Goal: Download file/media

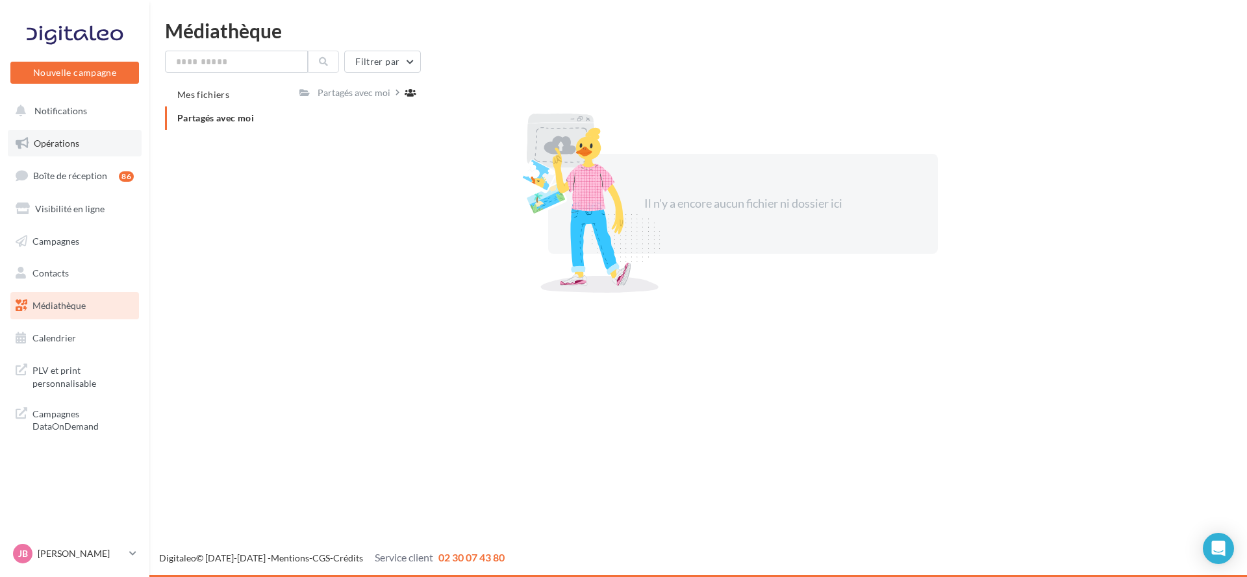
click at [98, 144] on link "Opérations" at bounding box center [75, 143] width 134 height 27
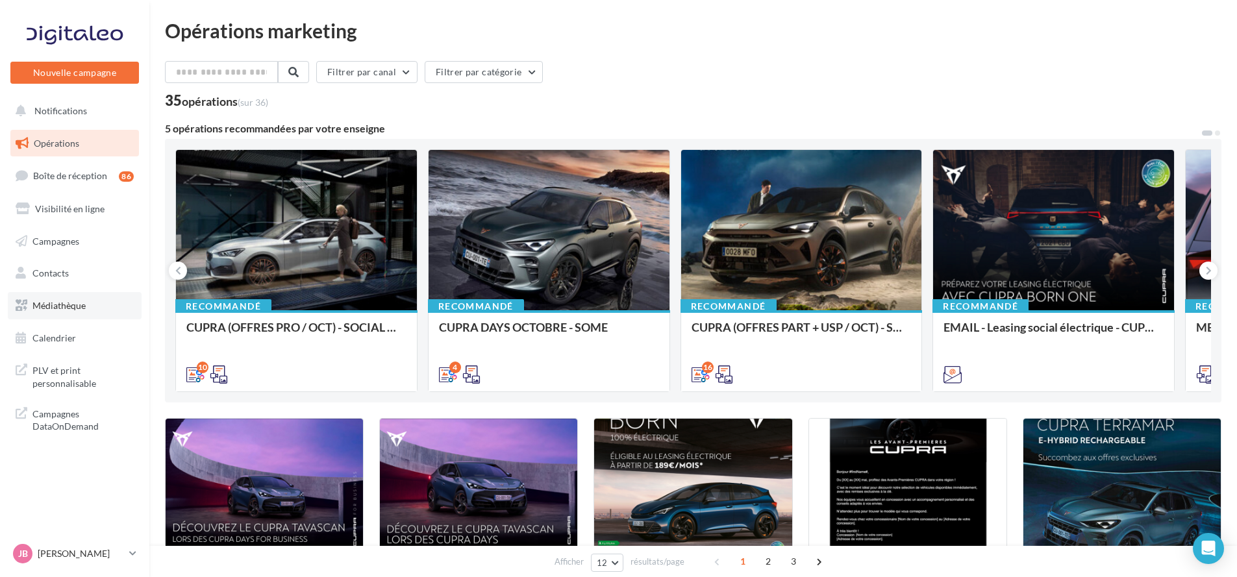
click at [94, 314] on link "Médiathèque" at bounding box center [75, 305] width 134 height 27
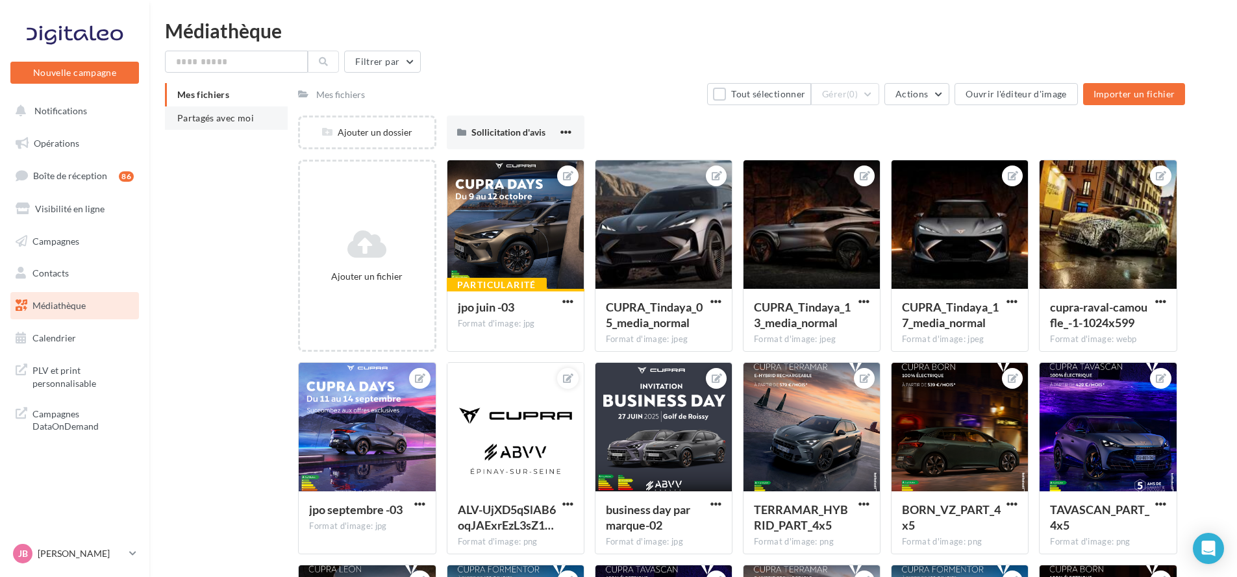
click at [249, 122] on span "Partagés avec moi" at bounding box center [215, 117] width 77 height 11
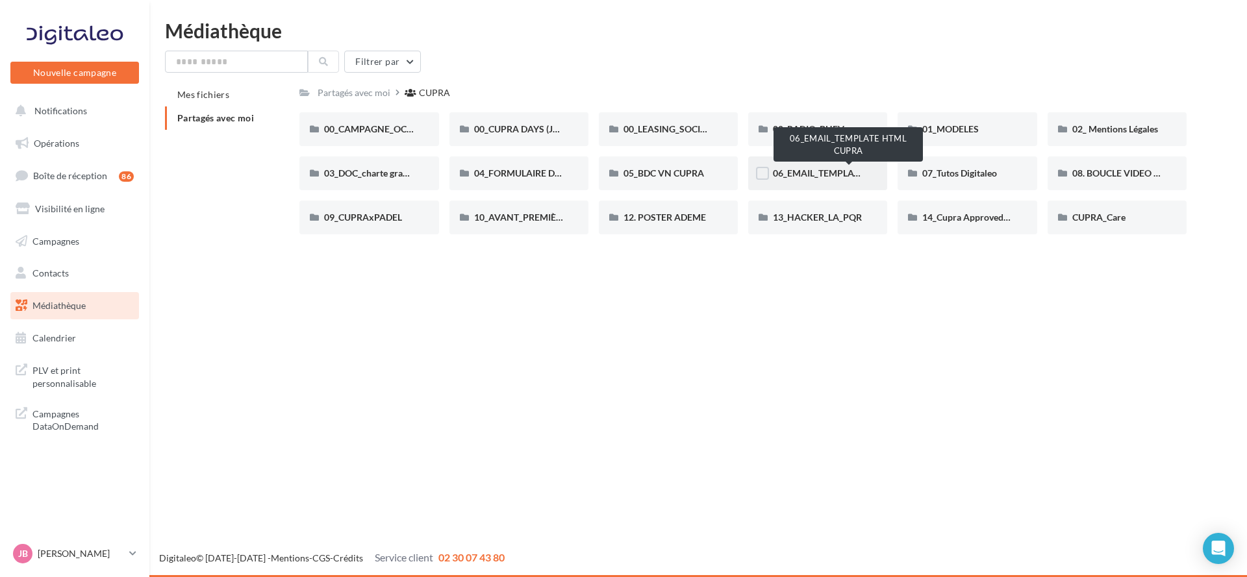
click at [829, 169] on span "06_EMAIL_TEMPLATE HTML CUPRA" at bounding box center [848, 173] width 151 height 11
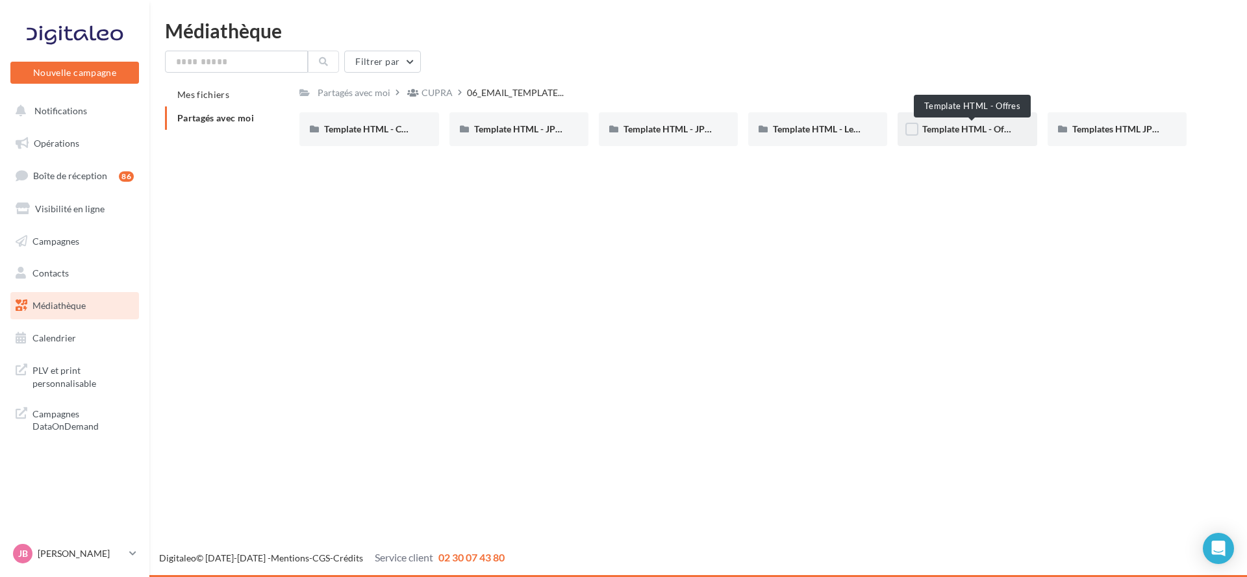
click at [966, 134] on span "Template HTML - Offres" at bounding box center [970, 128] width 97 height 11
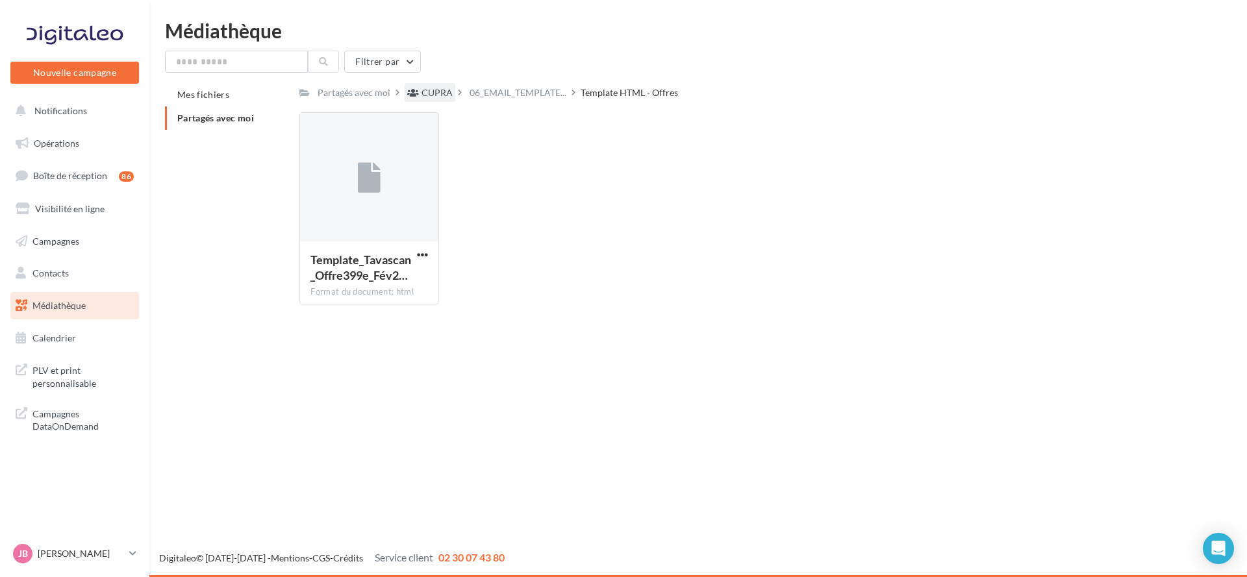
click at [432, 94] on div "CUPRA" at bounding box center [436, 92] width 31 height 13
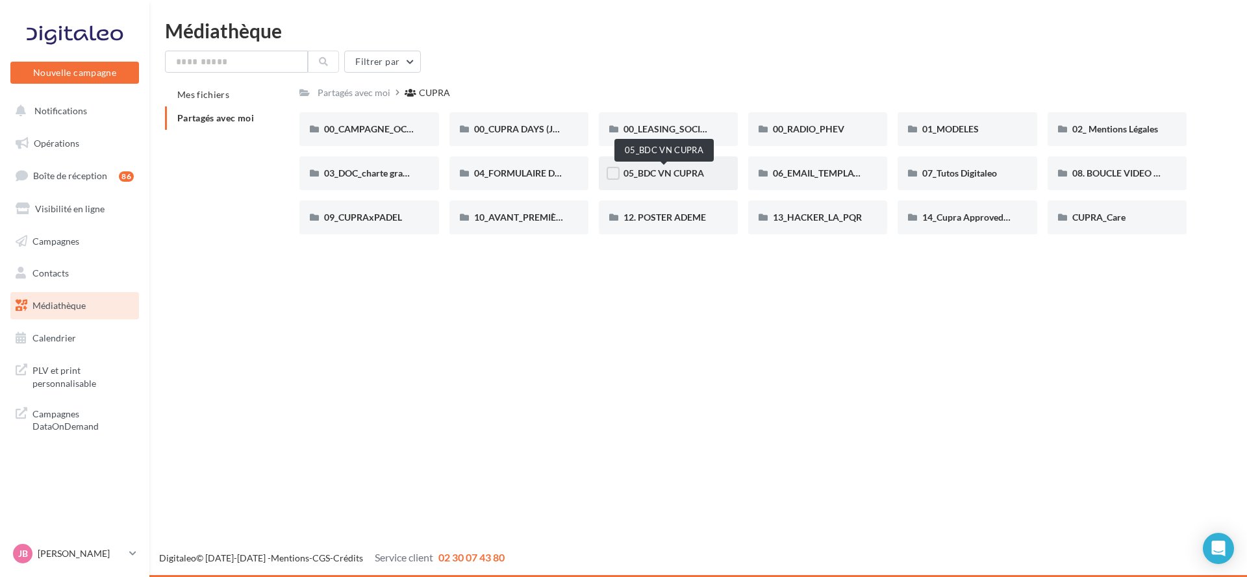
click at [682, 168] on span "05_BDC VN CUPRA" at bounding box center [663, 173] width 81 height 11
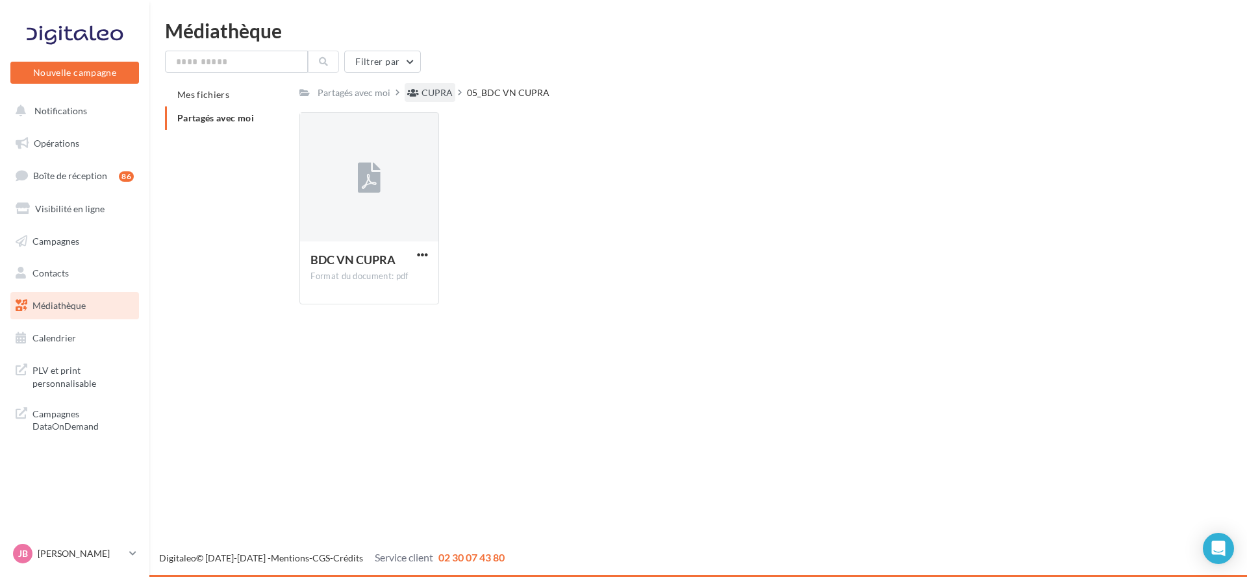
click at [436, 95] on div "CUPRA" at bounding box center [436, 92] width 31 height 13
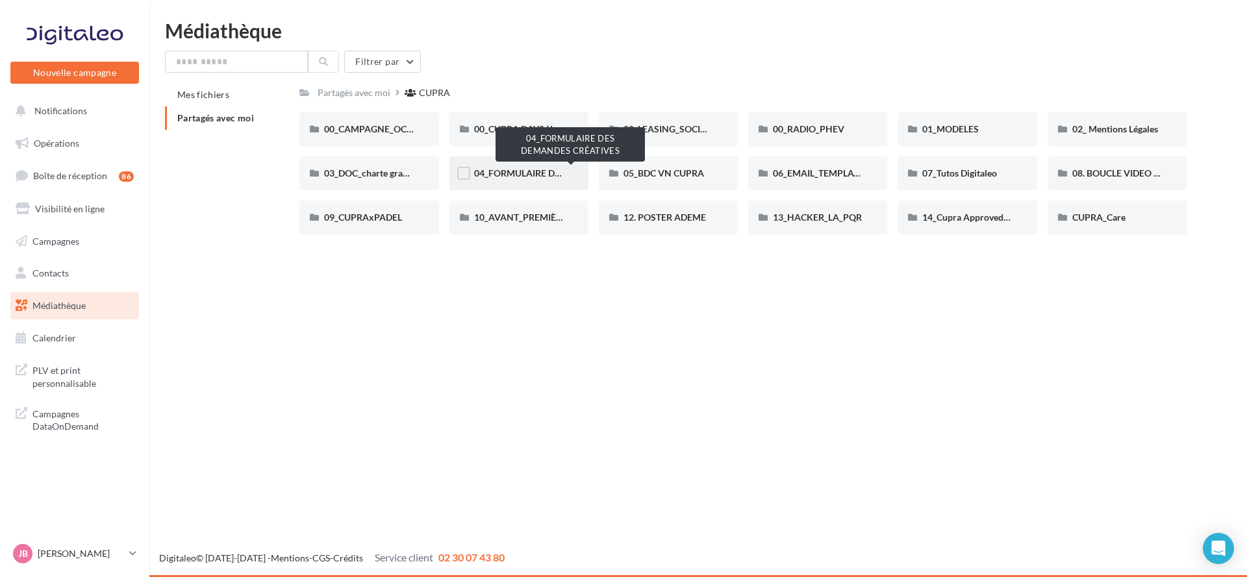
click at [506, 174] on span "04_FORMULAIRE DES DEMANDES CRÉATIVES" at bounding box center [570, 173] width 193 height 11
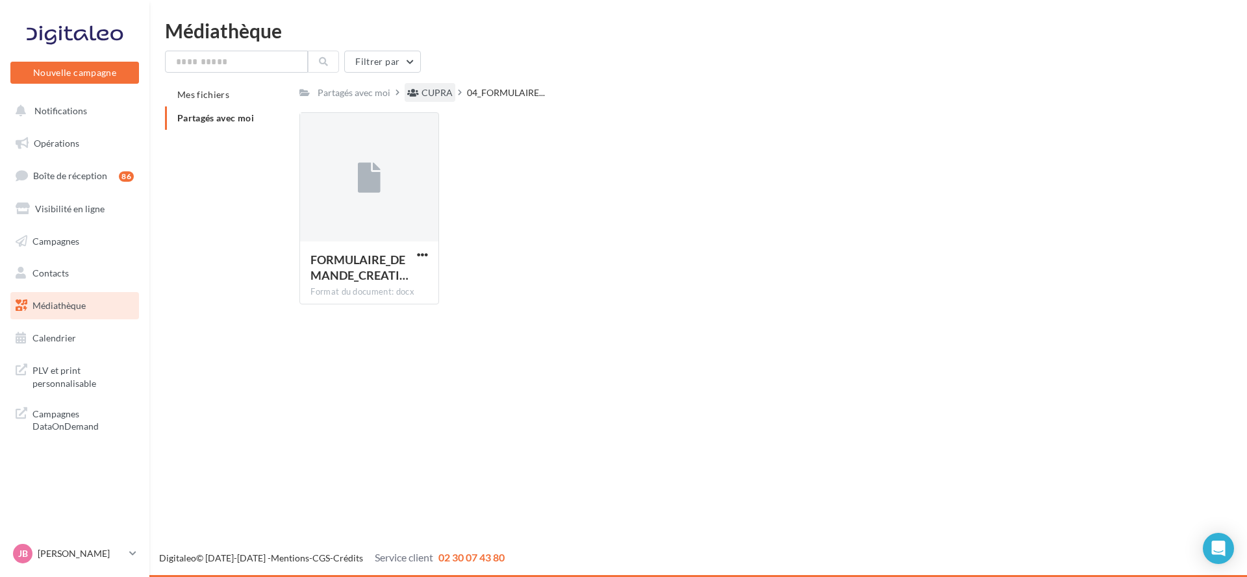
click at [436, 93] on div "CUPRA" at bounding box center [436, 92] width 31 height 13
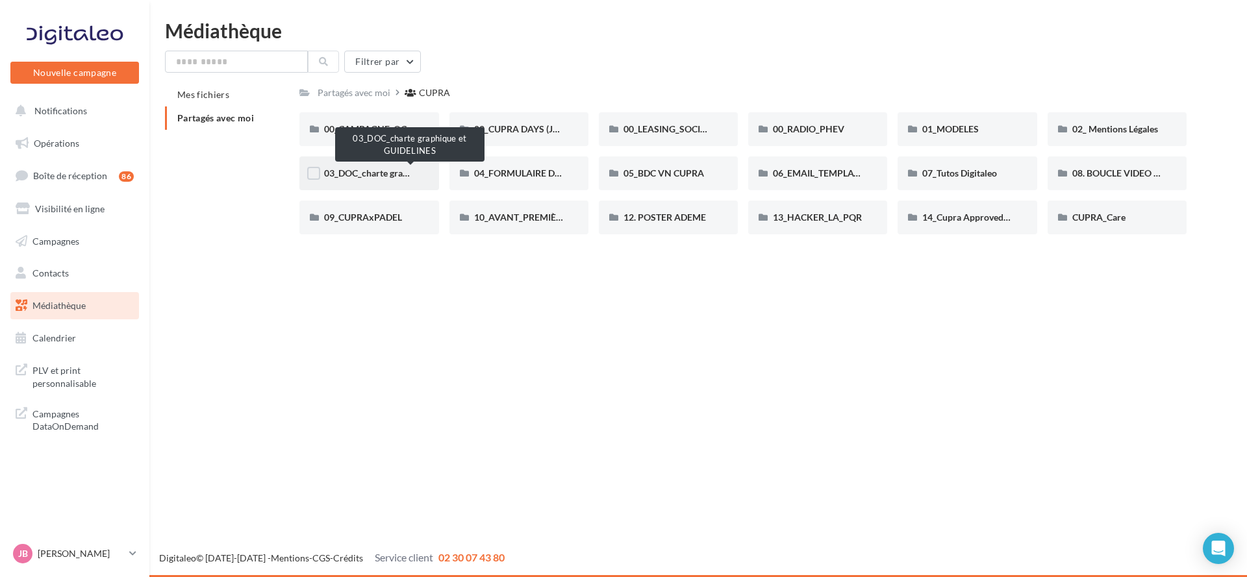
click at [392, 177] on span "03_DOC_charte graphique et GUIDELINES" at bounding box center [409, 173] width 170 height 11
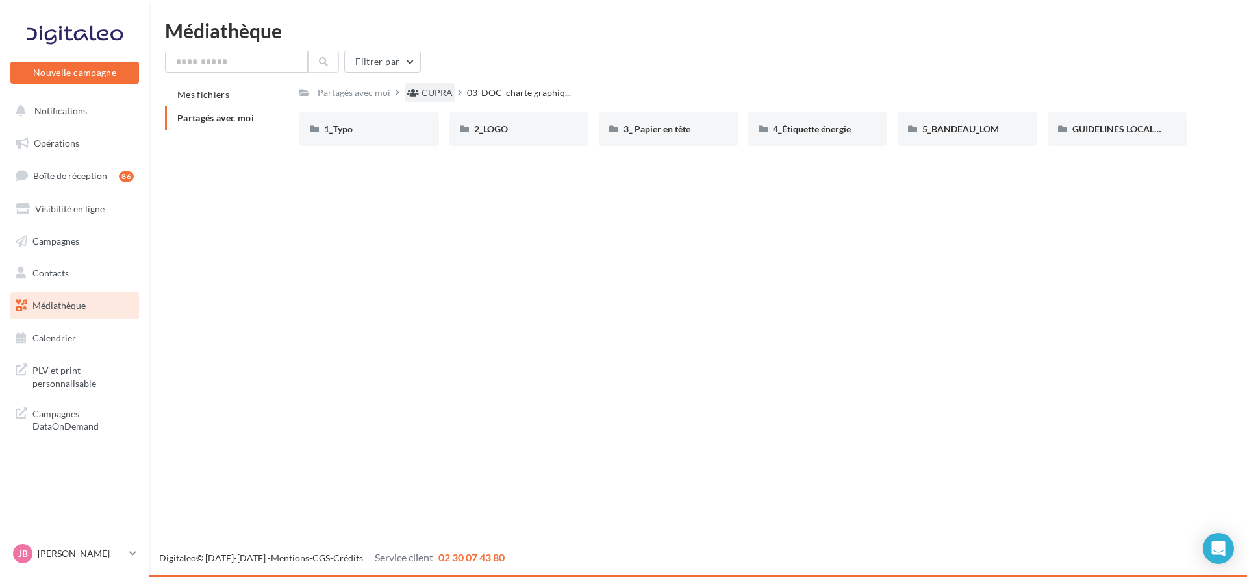
click at [430, 90] on div "CUPRA" at bounding box center [436, 92] width 31 height 13
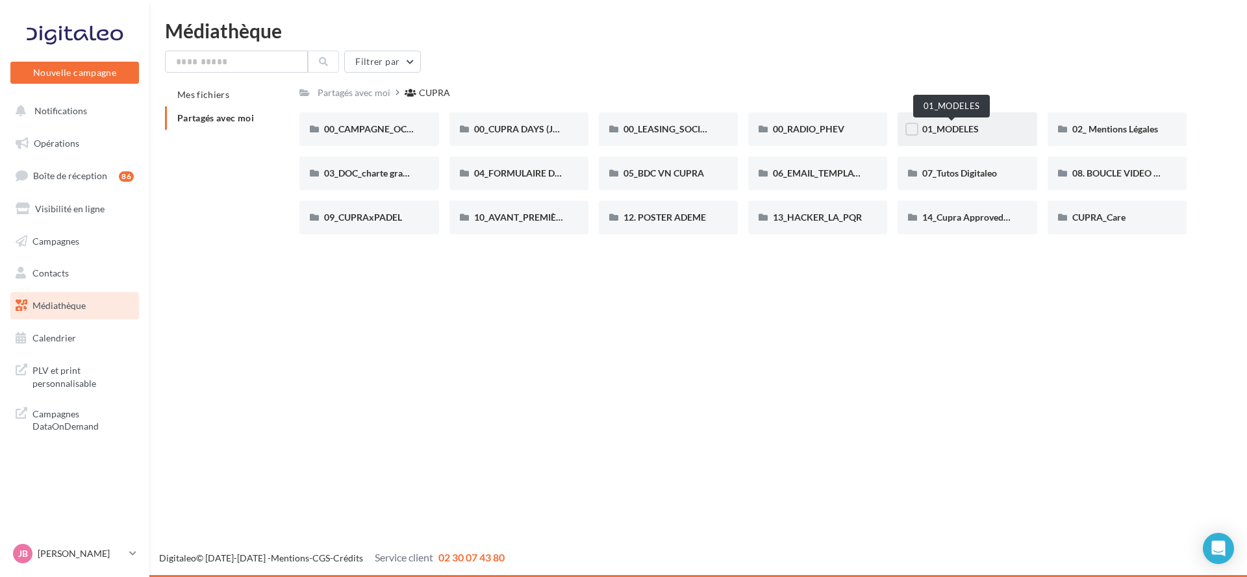
click at [953, 129] on span "01_MODELES" at bounding box center [950, 128] width 56 height 11
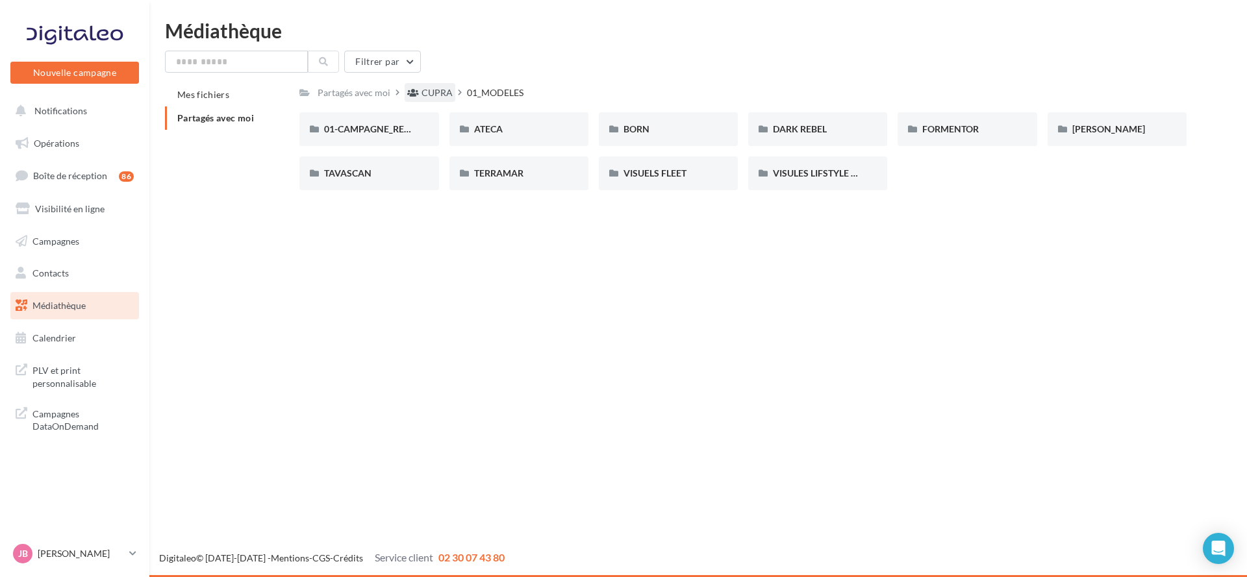
click at [434, 92] on div "CUPRA" at bounding box center [436, 92] width 31 height 13
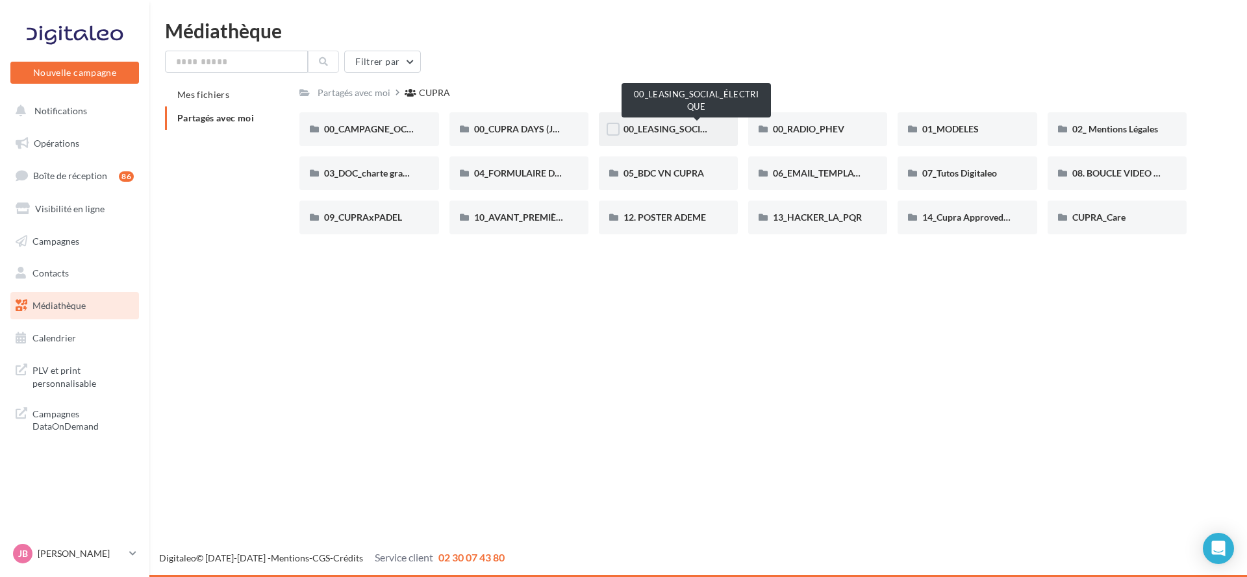
click at [675, 131] on span "00_LEASING_SOCIAL_ÉLECTRIQUE" at bounding box center [695, 128] width 145 height 11
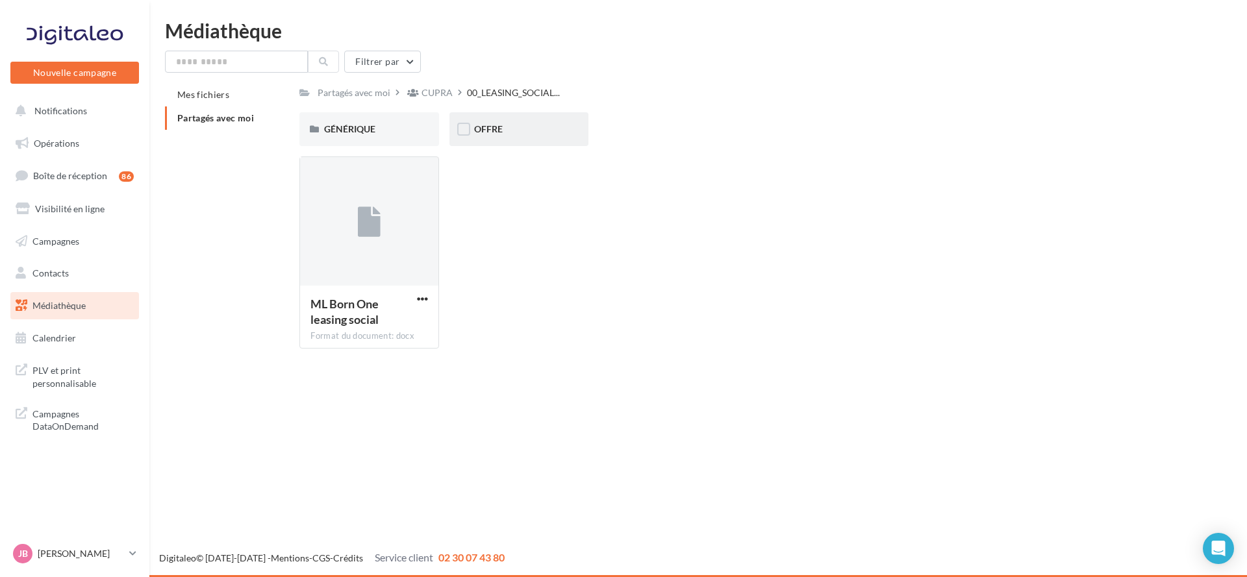
click at [508, 132] on div "OFFRE" at bounding box center [519, 129] width 90 height 13
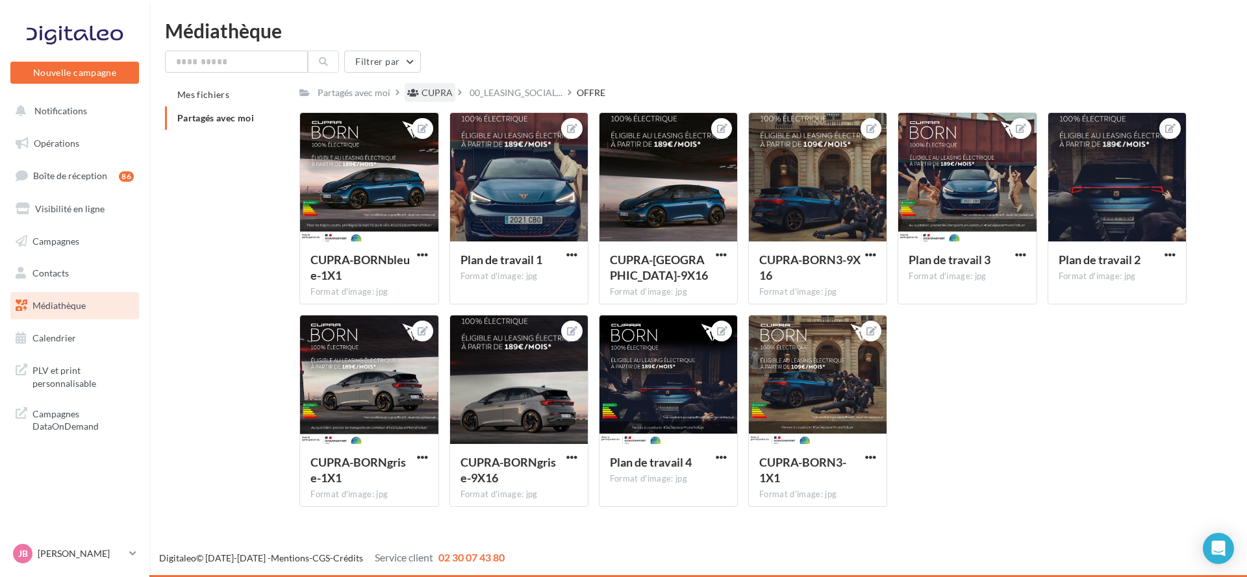
click at [445, 90] on div "CUPRA" at bounding box center [436, 92] width 31 height 13
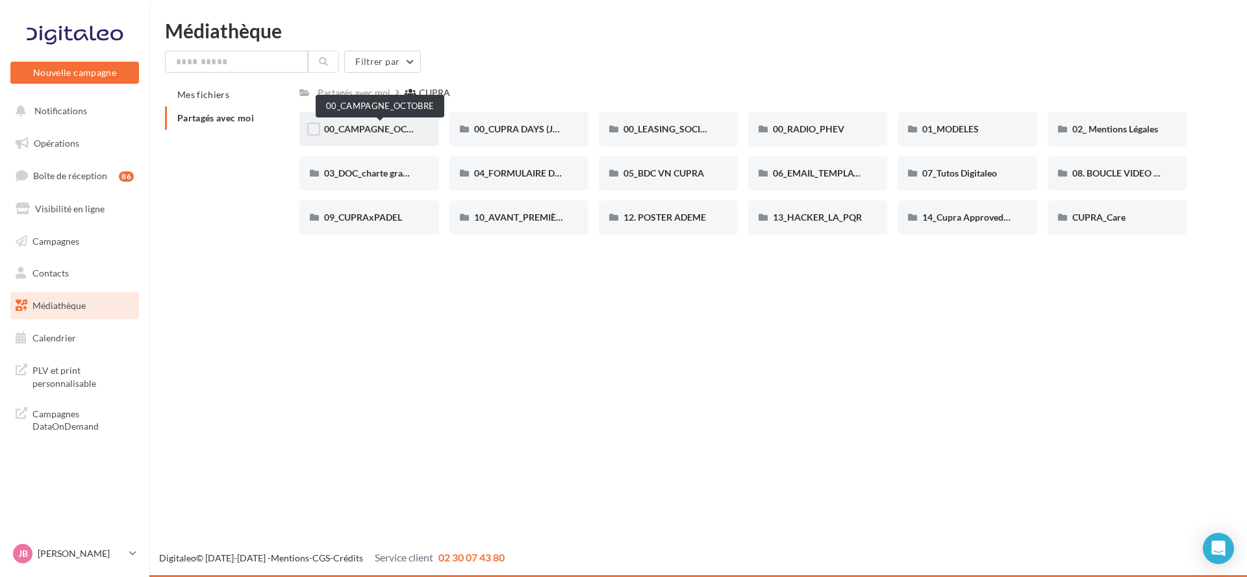
click at [390, 125] on span "00_CAMPAGNE_OCTOBRE" at bounding box center [379, 128] width 111 height 11
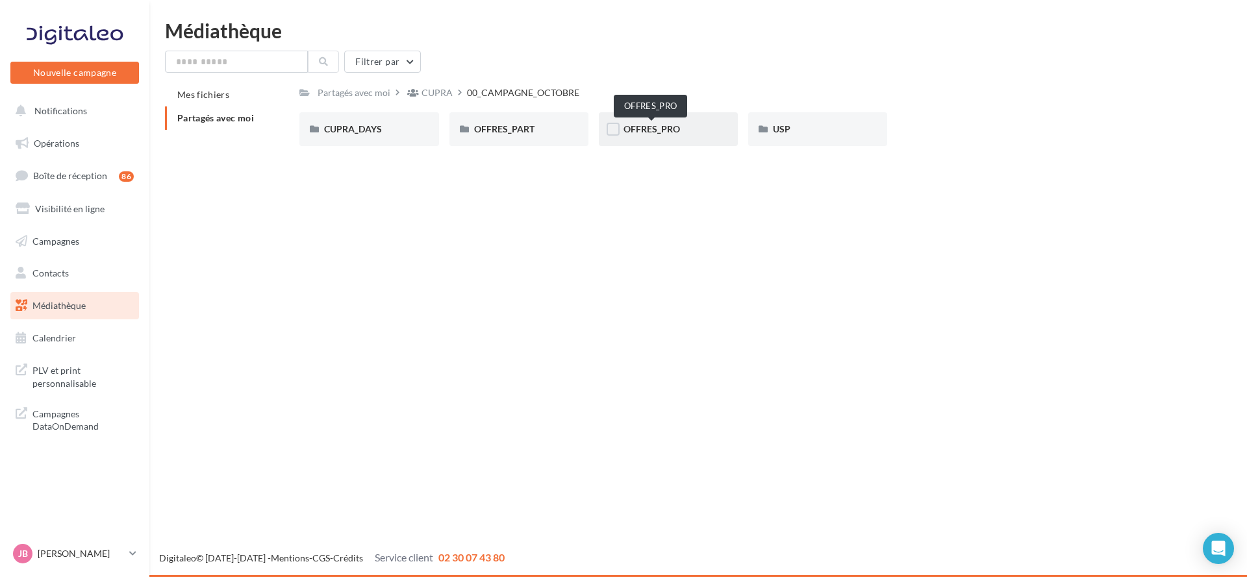
click at [667, 129] on span "OFFRES_PRO" at bounding box center [651, 128] width 56 height 11
click at [640, 129] on span "[PERSON_NAME]" at bounding box center [659, 128] width 73 height 11
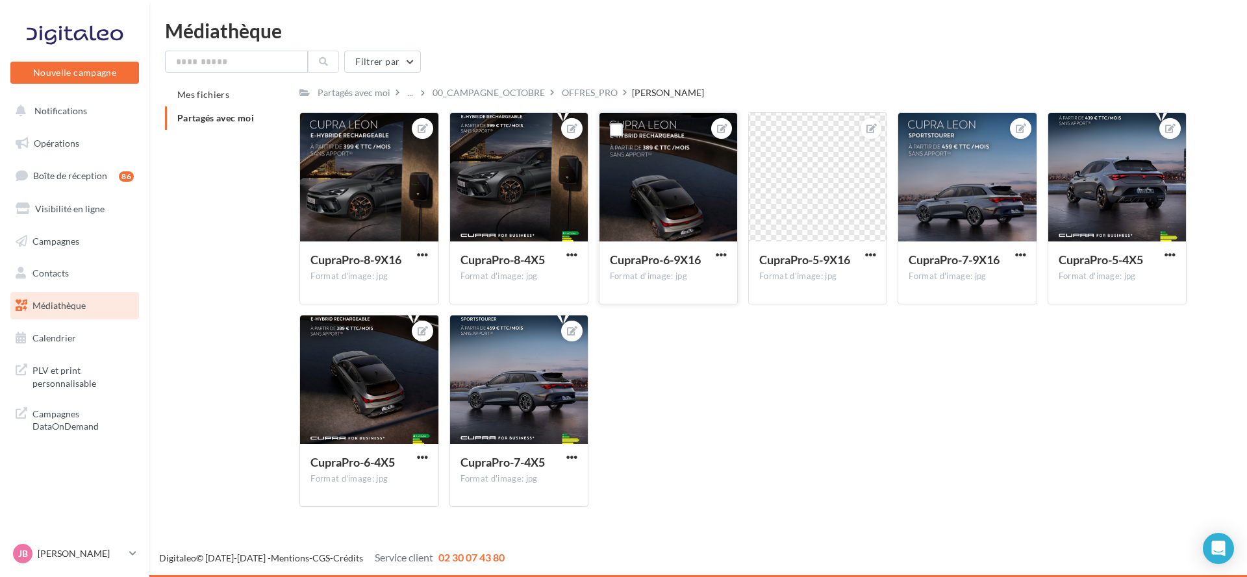
click at [636, 181] on div at bounding box center [668, 178] width 138 height 130
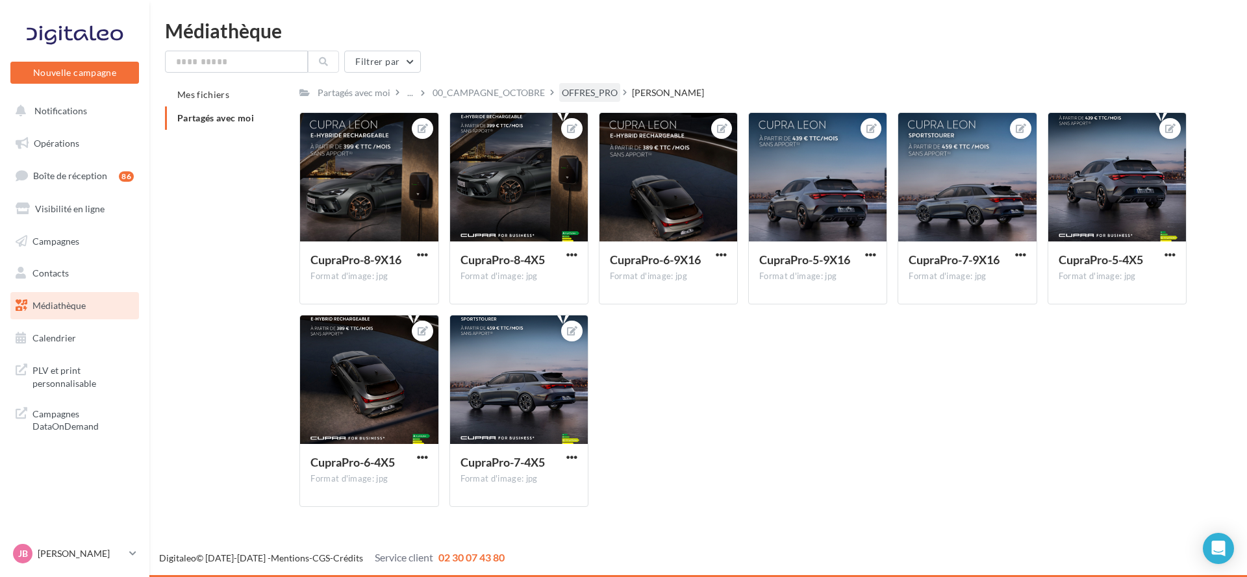
click at [581, 92] on div "OFFRES_PRO" at bounding box center [590, 92] width 56 height 13
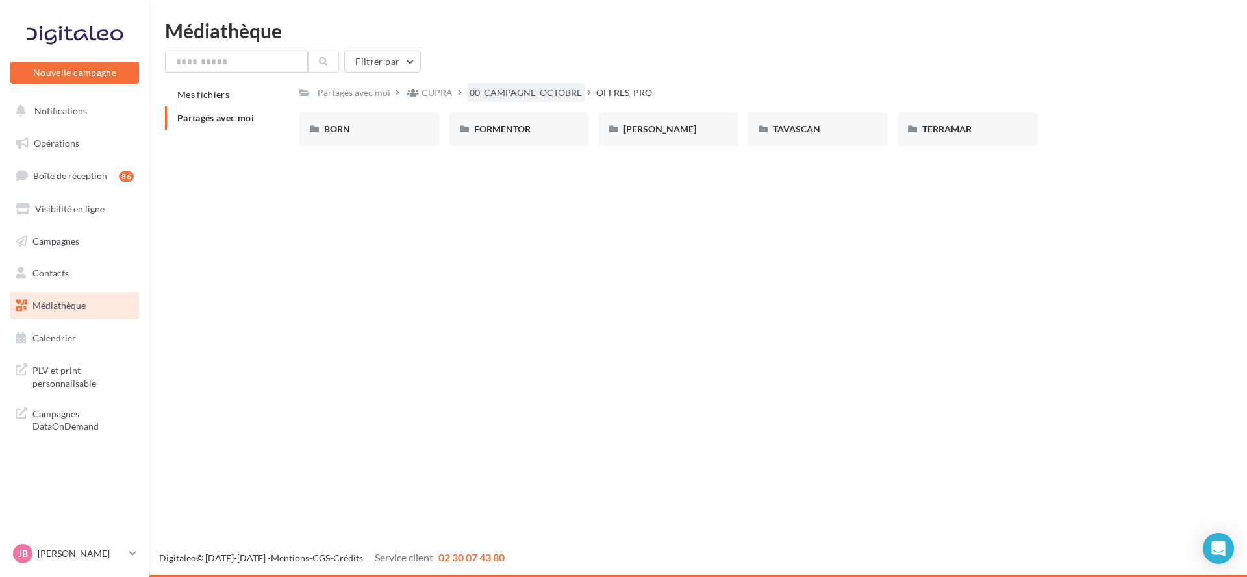
click at [549, 93] on div "00_CAMPAGNE_OCTOBRE" at bounding box center [525, 92] width 112 height 13
click at [806, 128] on div "USP" at bounding box center [818, 129] width 90 height 13
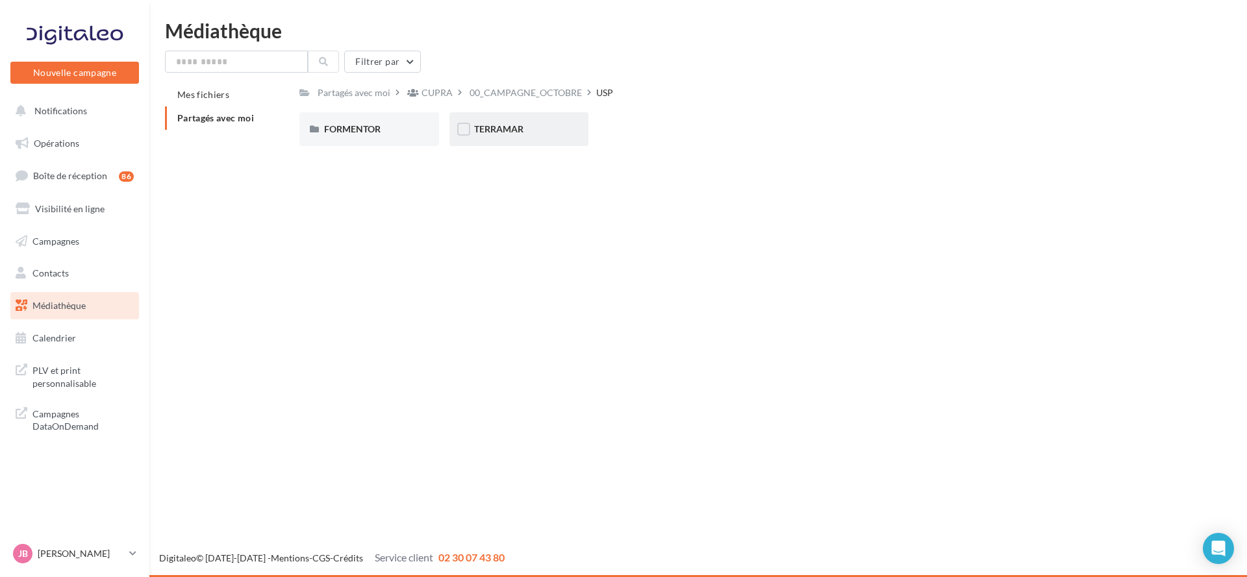
click at [540, 131] on div "TERRAMAR" at bounding box center [519, 129] width 90 height 13
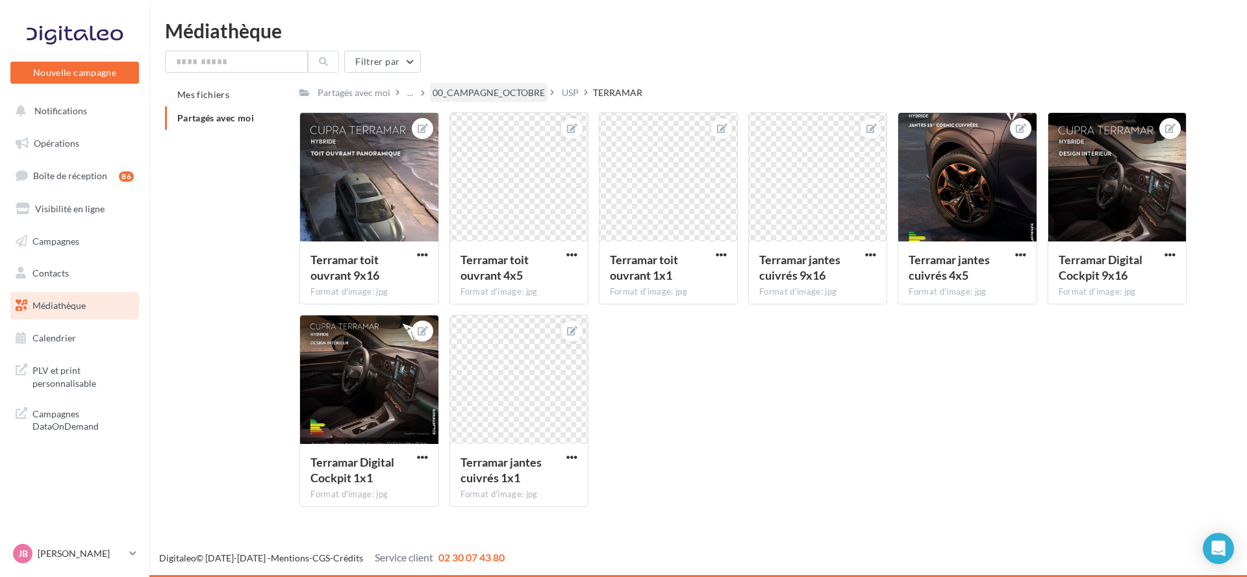
click at [452, 92] on div "00_CAMPAGNE_OCTOBRE" at bounding box center [488, 92] width 112 height 13
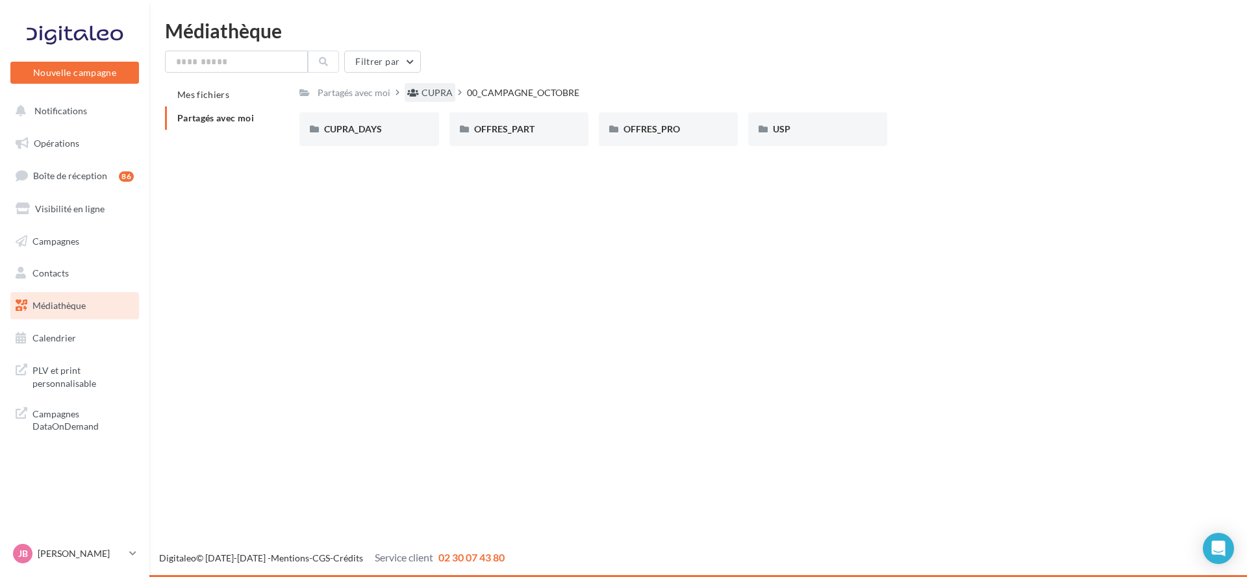
click at [442, 97] on div "CUPRA" at bounding box center [436, 92] width 31 height 13
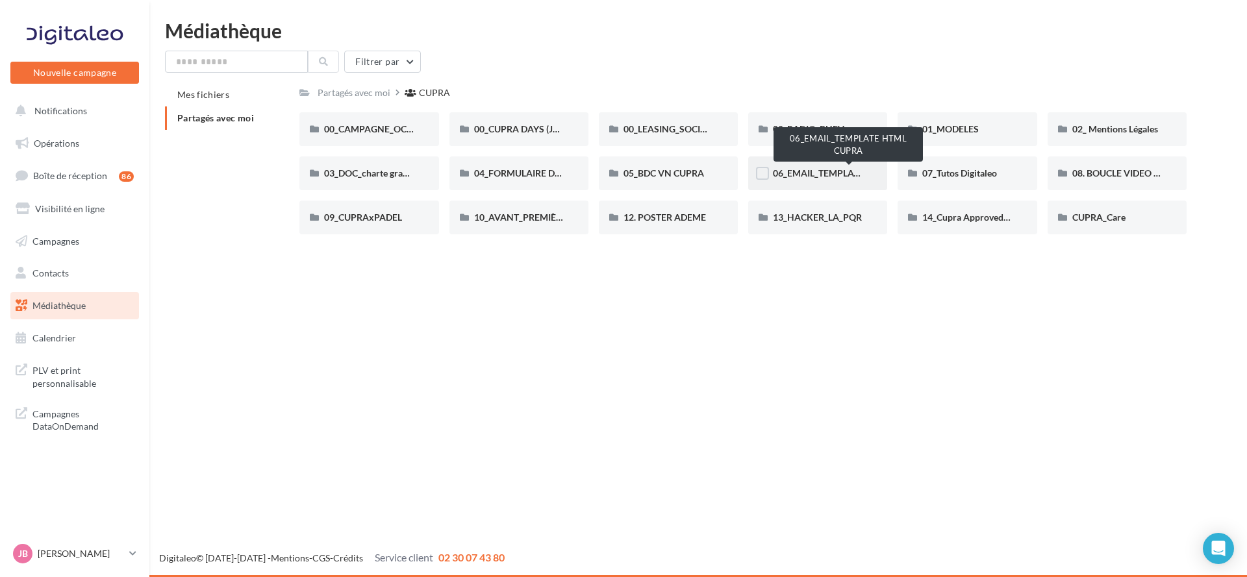
click at [821, 169] on span "06_EMAIL_TEMPLATE HTML CUPRA" at bounding box center [848, 173] width 151 height 11
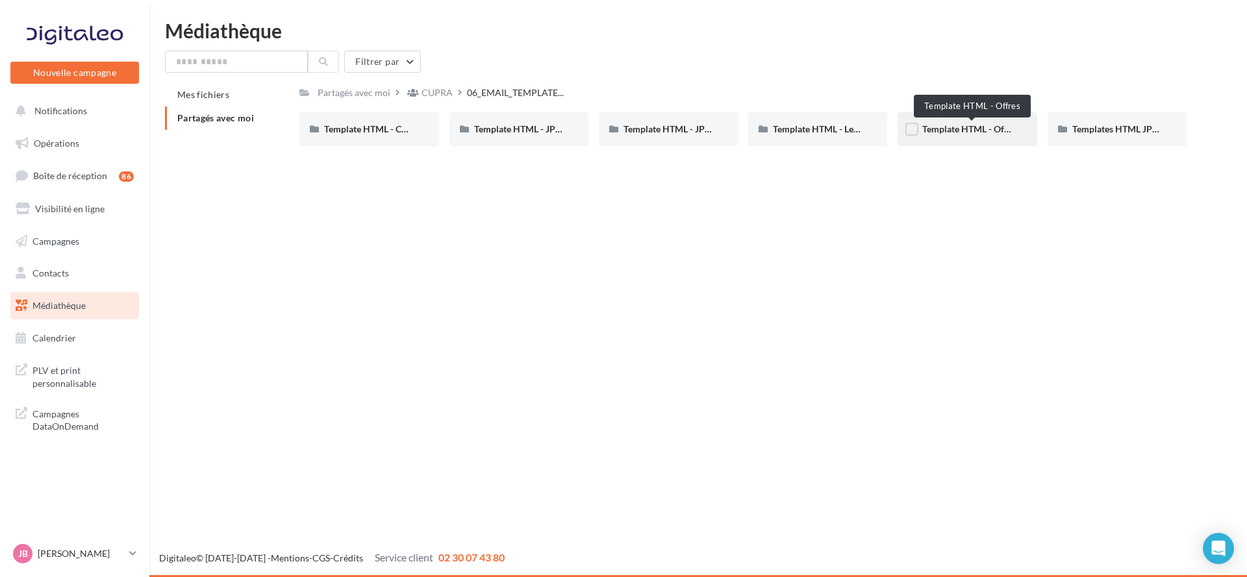
click at [995, 132] on span "Template HTML - Offres" at bounding box center [970, 128] width 97 height 11
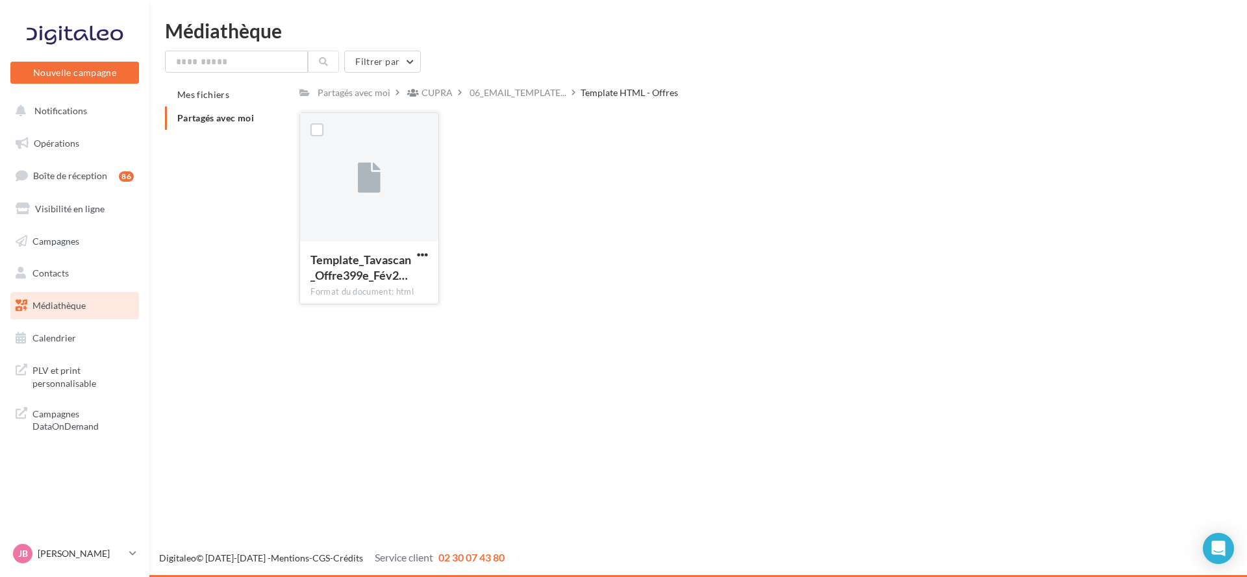
click at [360, 199] on div at bounding box center [369, 178] width 23 height 43
click at [384, 174] on div at bounding box center [369, 178] width 138 height 130
click at [422, 254] on span "button" at bounding box center [422, 254] width 11 height 11
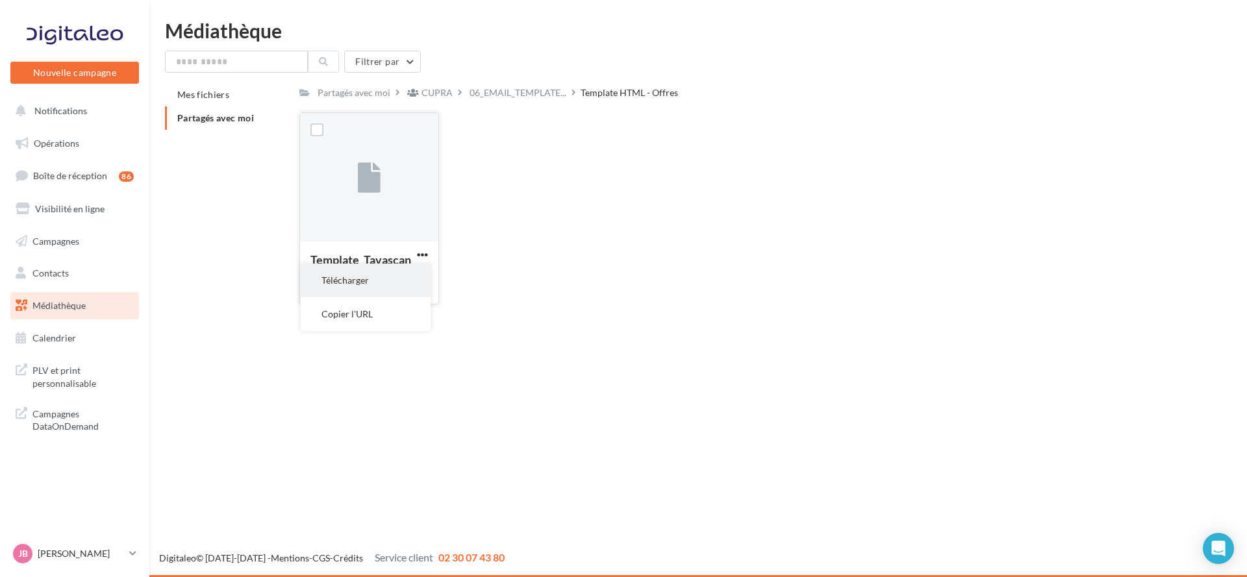
click at [397, 288] on button "Télécharger" at bounding box center [366, 281] width 130 height 34
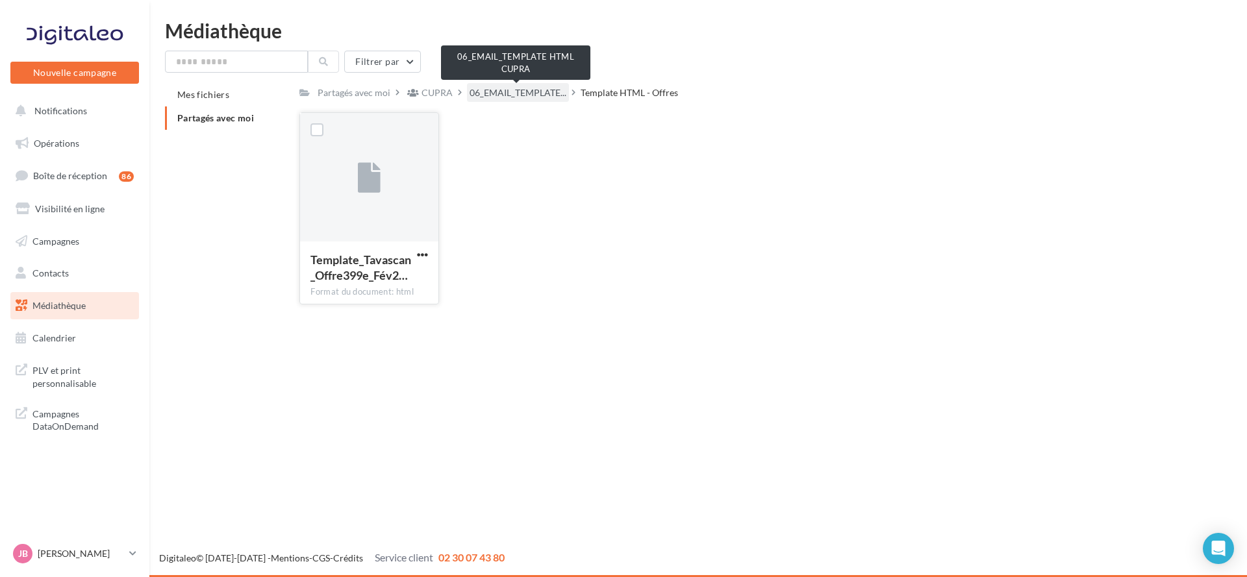
click at [525, 89] on span "06_EMAIL_TEMPLATE..." at bounding box center [517, 92] width 97 height 13
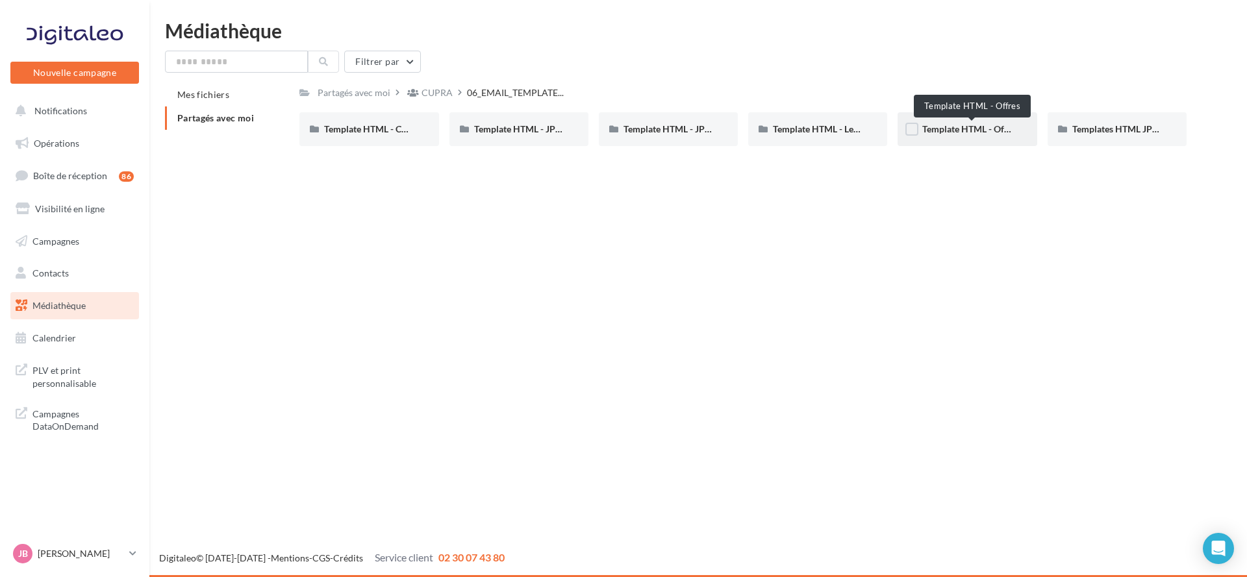
click at [971, 132] on span "Template HTML - Offres" at bounding box center [970, 128] width 97 height 11
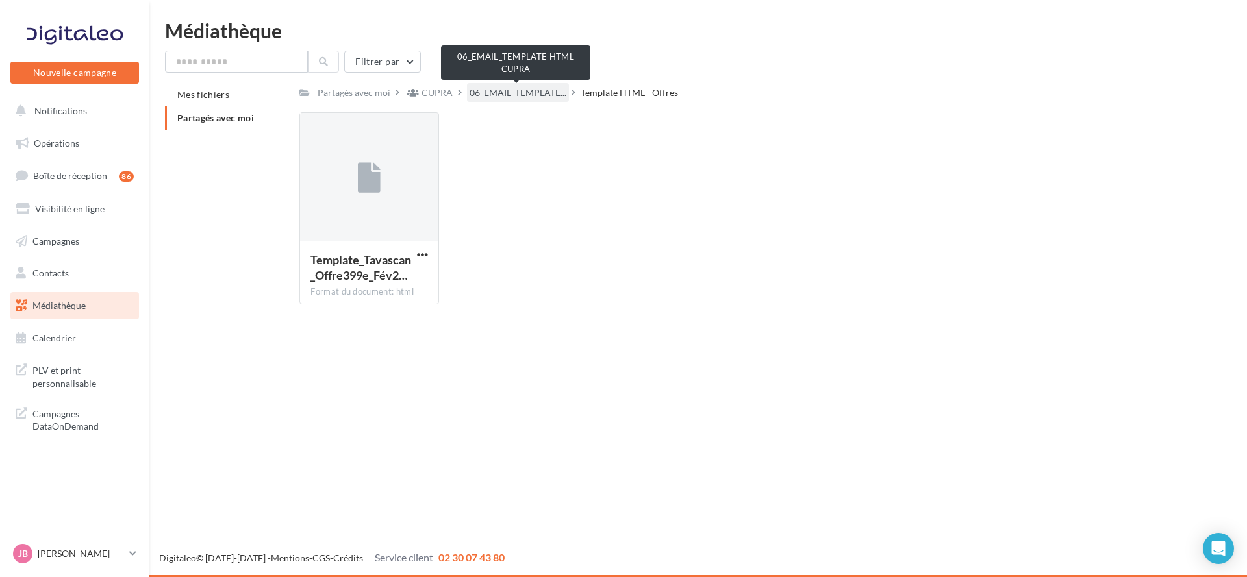
click at [501, 94] on span "06_EMAIL_TEMPLATE..." at bounding box center [517, 92] width 97 height 13
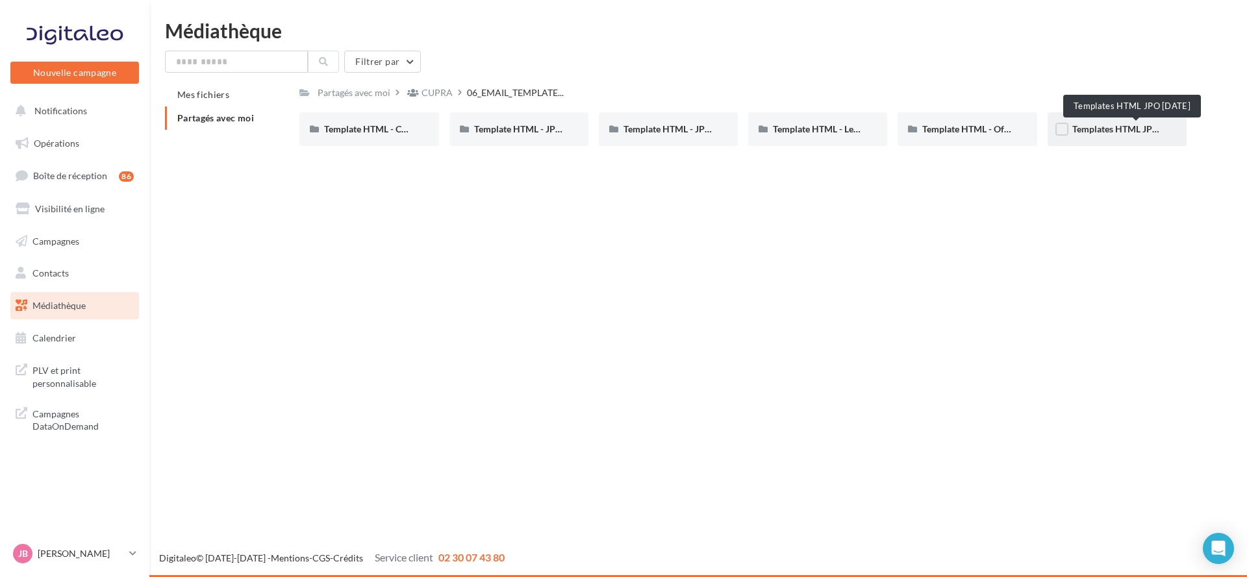
click at [1093, 132] on span "Templates HTML JPO [DATE]" at bounding box center [1130, 128] width 117 height 11
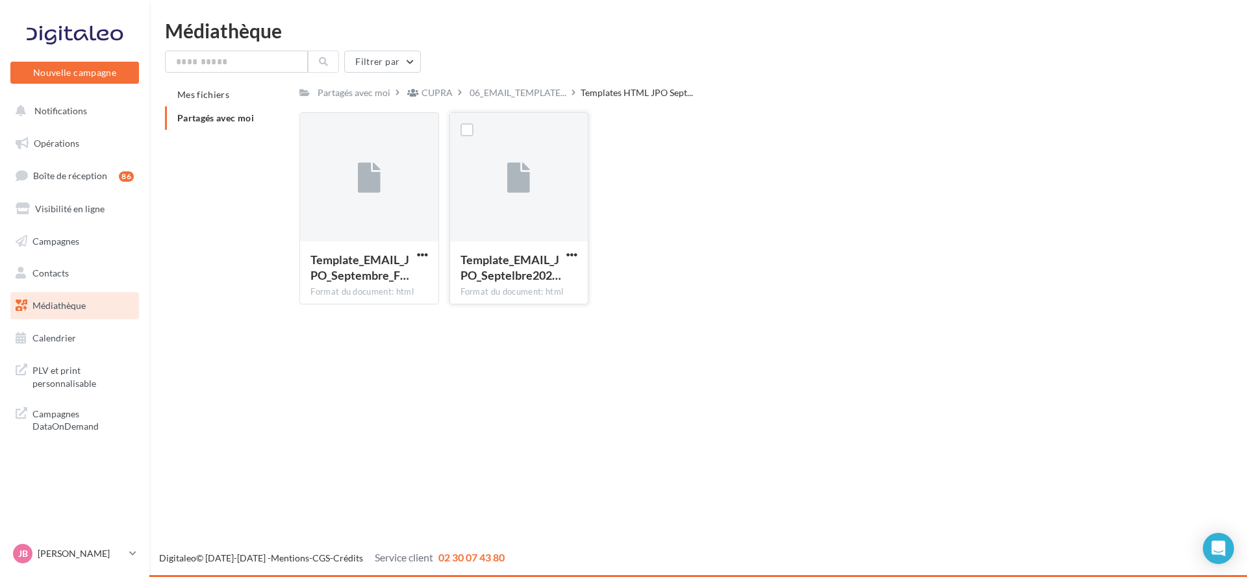
click at [555, 196] on div at bounding box center [519, 178] width 138 height 130
click at [532, 177] on div at bounding box center [519, 178] width 138 height 130
click at [704, 173] on div "Template_EMAIL_JPO_Septembre_F… Format du document: html Template_EMAIL_JPO_Sep…" at bounding box center [747, 213] width 897 height 203
click at [547, 93] on span "06_EMAIL_TEMPLATE..." at bounding box center [517, 92] width 97 height 13
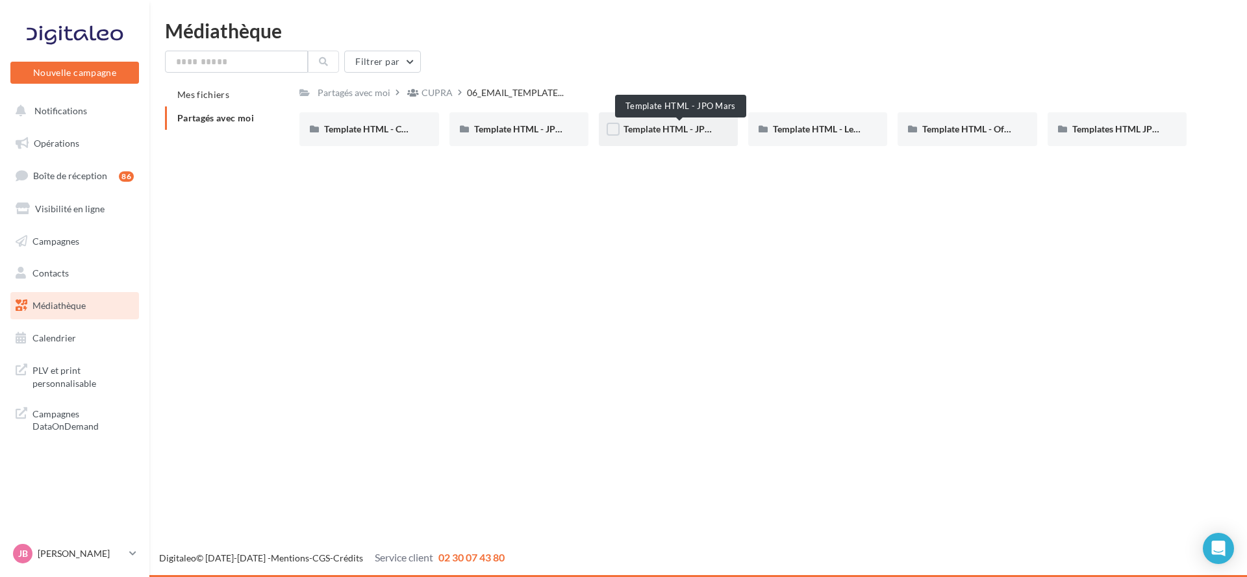
drag, startPoint x: 668, startPoint y: 117, endPoint x: 668, endPoint y: 128, distance: 11.1
click at [668, 128] on div "Template HTML - JPO Mars" at bounding box center [668, 129] width 139 height 34
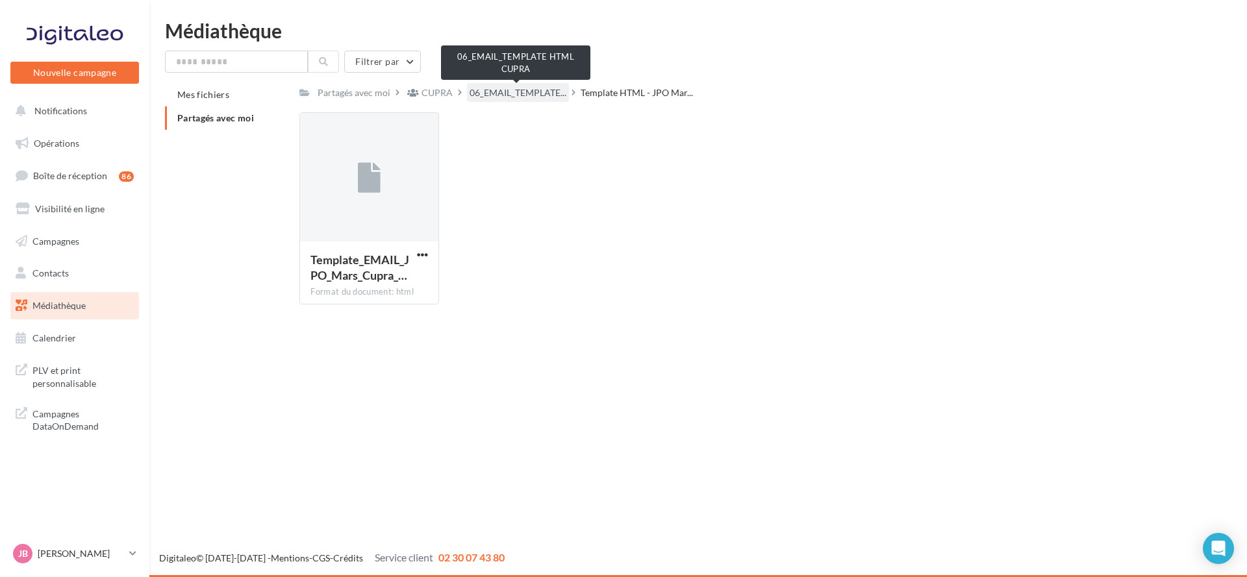
click at [523, 94] on span "06_EMAIL_TEMPLATE..." at bounding box center [517, 92] width 97 height 13
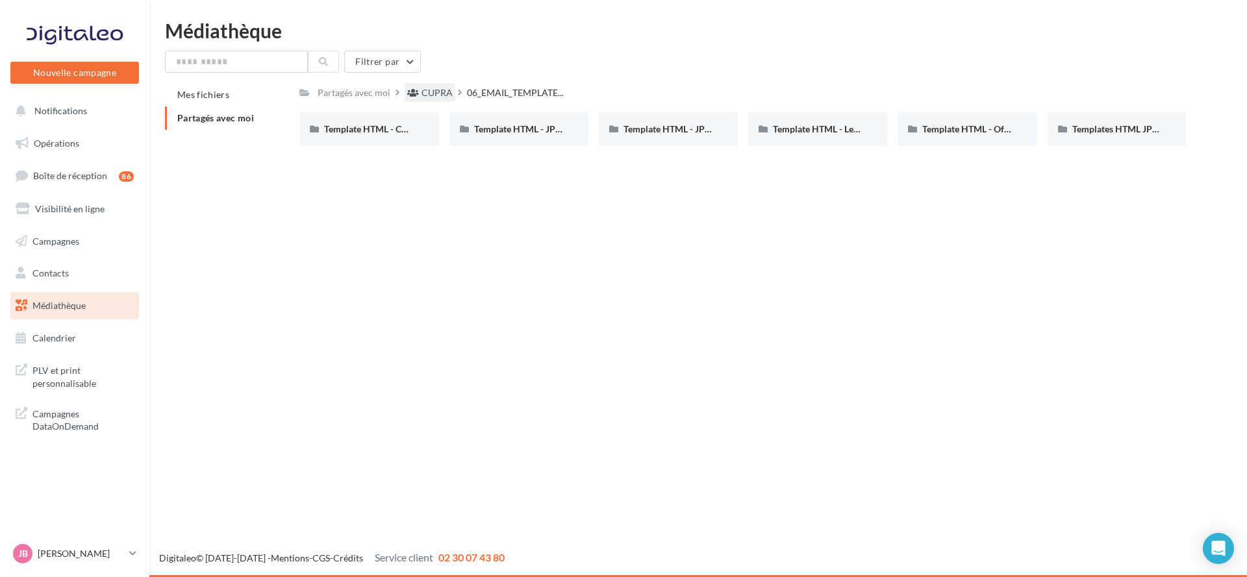
click at [441, 90] on div "CUPRA" at bounding box center [436, 92] width 31 height 13
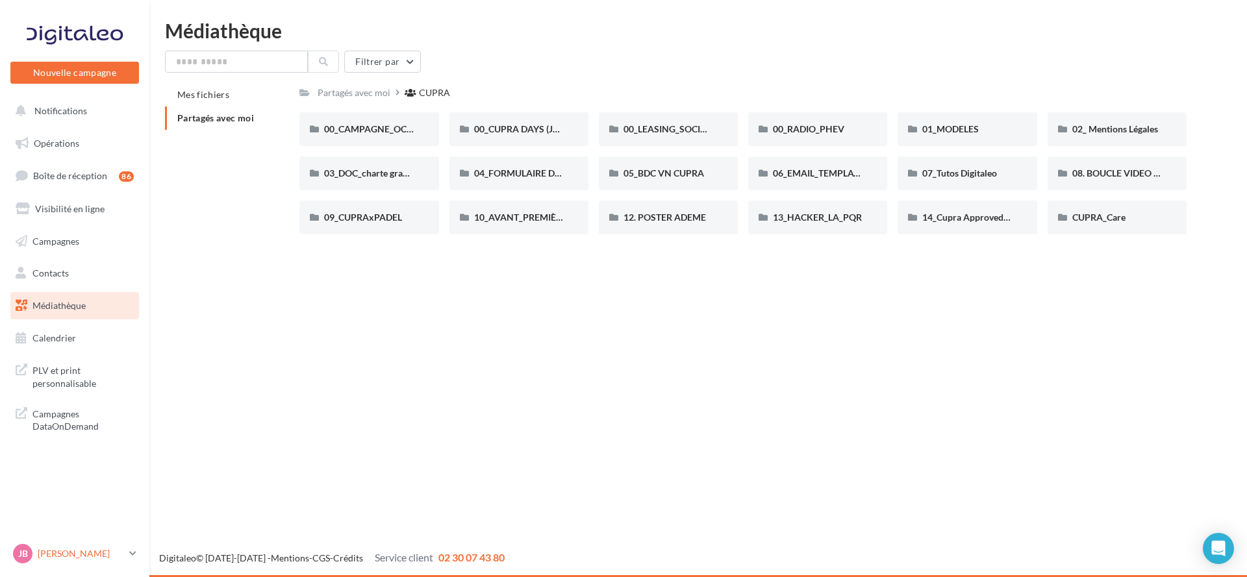
click at [125, 559] on link "[PERSON_NAME] cupra_epinaysurseine" at bounding box center [74, 554] width 129 height 25
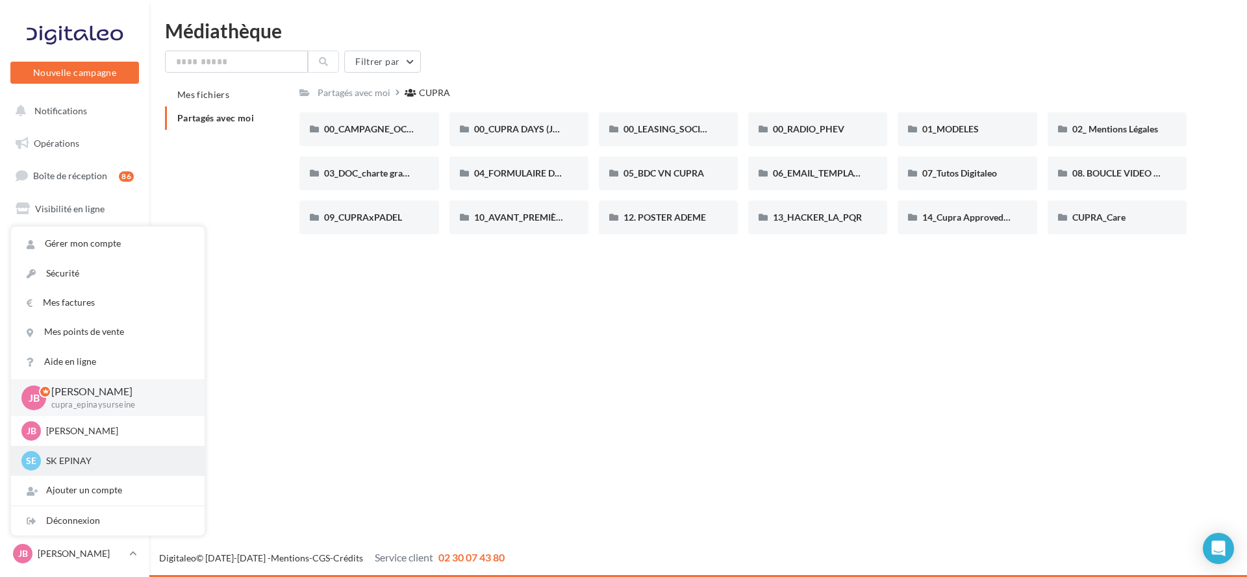
click at [123, 453] on div "SE SK EPINAY sk-epin-bou" at bounding box center [107, 460] width 173 height 19
